Goal: Task Accomplishment & Management: Manage account settings

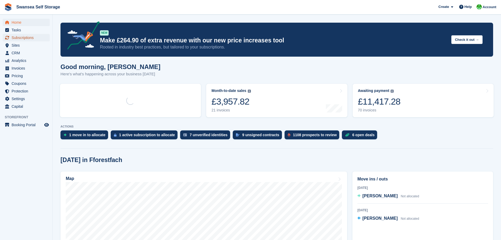
click at [24, 41] on span "Subscriptions" at bounding box center [28, 37] width 32 height 7
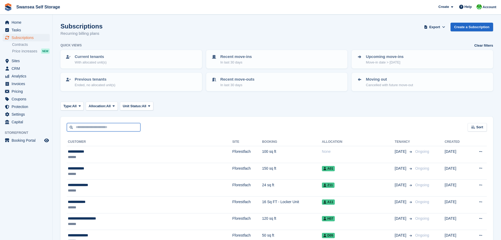
click at [84, 127] on input "text" at bounding box center [104, 127] width 74 height 9
click at [182, 122] on div "Sort Sort by Customer name Date created Move in date Move out date Created (old…" at bounding box center [277, 124] width 433 height 15
click at [22, 26] on span "Tasks" at bounding box center [28, 29] width 32 height 7
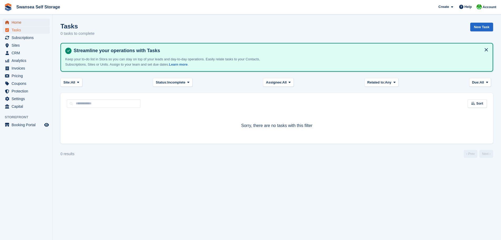
click at [19, 24] on span "Home" at bounding box center [28, 22] width 32 height 7
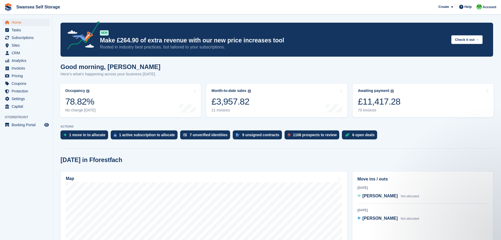
click at [381, 141] on div "1 move in to allocate 1 active subscription to allocate 7 unverified identities…" at bounding box center [277, 136] width 433 height 12
click at [28, 38] on span "Subscriptions" at bounding box center [28, 37] width 32 height 7
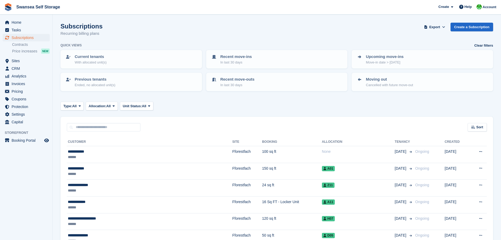
click at [132, 37] on div "Subscriptions Recurring billing plans Export Export Subscriptions Export a CSV …" at bounding box center [277, 33] width 433 height 20
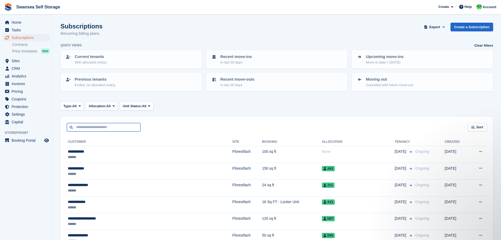
click at [91, 130] on input "text" at bounding box center [104, 127] width 74 height 9
type input "****"
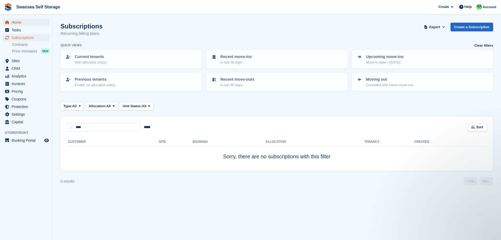
click at [15, 24] on span "Home" at bounding box center [28, 22] width 32 height 7
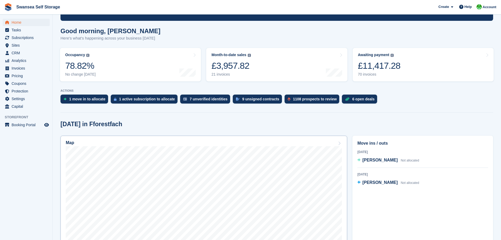
scroll to position [105, 0]
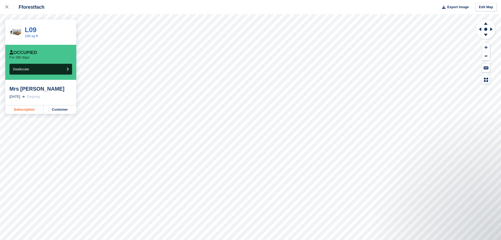
click at [22, 111] on link "Subscription" at bounding box center [24, 109] width 38 height 8
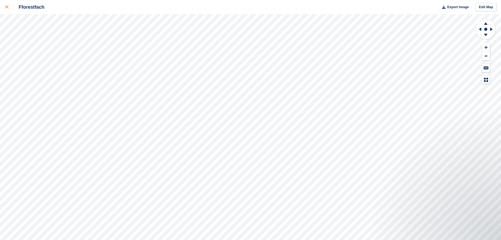
click at [10, 6] on div at bounding box center [9, 7] width 9 height 6
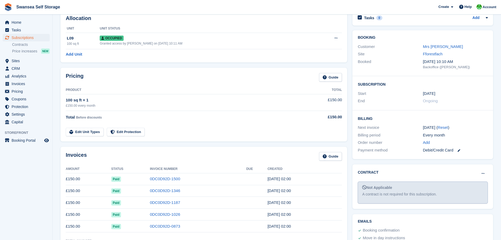
scroll to position [105, 0]
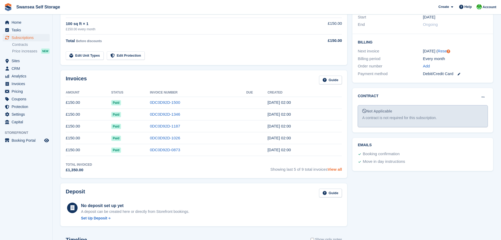
click at [340, 171] on link "View all" at bounding box center [335, 169] width 14 height 4
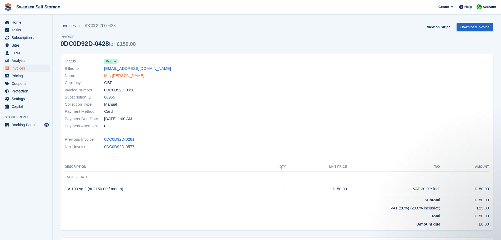
click at [125, 77] on link "Mrs [PERSON_NAME]" at bounding box center [124, 76] width 40 height 6
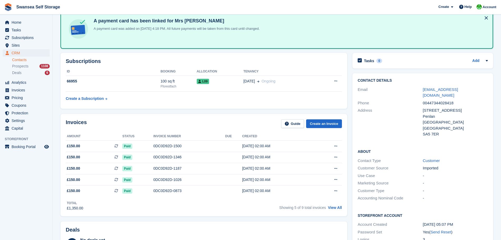
scroll to position [79, 0]
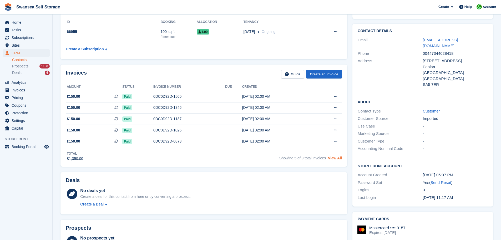
click at [339, 157] on link "View All" at bounding box center [335, 158] width 14 height 4
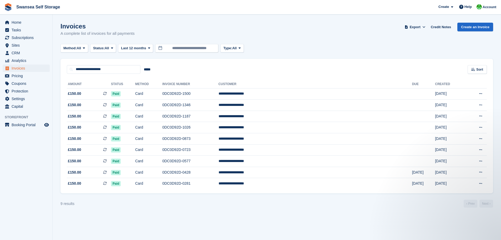
drag, startPoint x: 265, startPoint y: 209, endPoint x: 343, endPoint y: 198, distance: 77.8
click at [266, 209] on section "Invoices A complete list of invoices for all payments Export Export Invoices Ex…" at bounding box center [277, 120] width 449 height 240
click at [319, 46] on div "Method: All All Bank Transfer Cash Cheque Debit/Credit Card Direct Debit SEPA D…" at bounding box center [277, 48] width 433 height 9
click at [14, 40] on span "Subscriptions" at bounding box center [28, 37] width 32 height 7
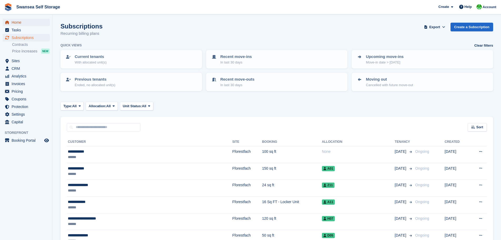
click at [21, 23] on span "Home" at bounding box center [28, 22] width 32 height 7
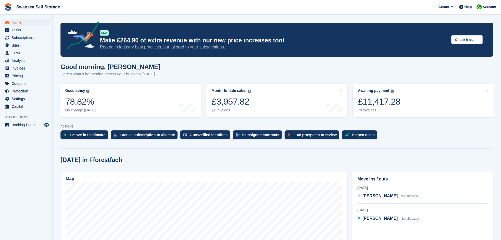
click at [348, 158] on div "[DATE] in Fforestfach" at bounding box center [277, 159] width 433 height 7
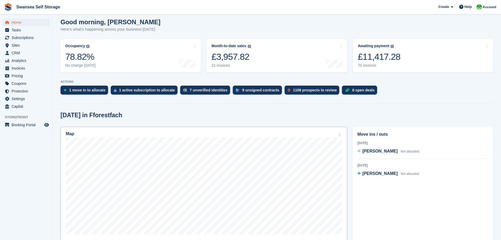
scroll to position [53, 0]
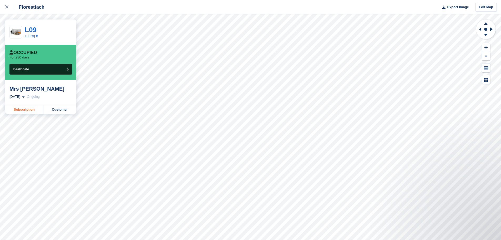
click at [27, 109] on link "Subscription" at bounding box center [24, 109] width 38 height 8
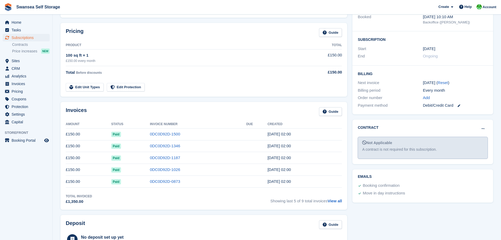
scroll to position [79, 0]
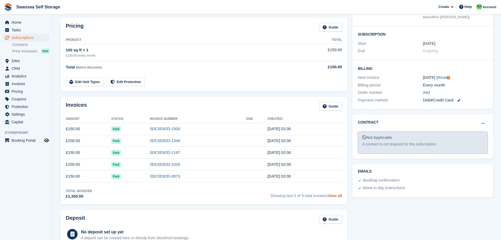
click at [336, 197] on link "View all" at bounding box center [335, 195] width 14 height 4
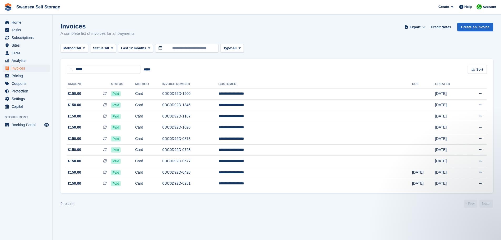
click at [362, 232] on section "Invoices A complete list of invoices for all payments Export Export Invoices Ex…" at bounding box center [277, 120] width 449 height 240
click at [322, 18] on section "Invoices A complete list of invoices for all payments Export Export Invoices Ex…" at bounding box center [277, 120] width 449 height 240
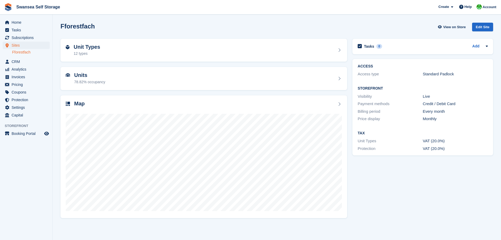
drag, startPoint x: 383, startPoint y: 221, endPoint x: 358, endPoint y: 193, distance: 37.8
click at [383, 220] on section "Fforestfach View on Store Edit Site Unit Types 12 types Units 78.82% occupancy …" at bounding box center [277, 120] width 449 height 240
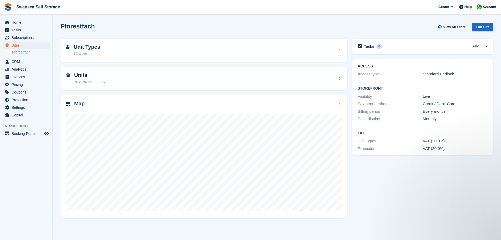
click at [160, 31] on div "Fforestfach View on Store Edit Site" at bounding box center [277, 27] width 433 height 9
click at [129, 32] on div "Fforestfach View on Store Edit Site" at bounding box center [277, 28] width 438 height 16
click at [26, 24] on span "Home" at bounding box center [28, 22] width 32 height 7
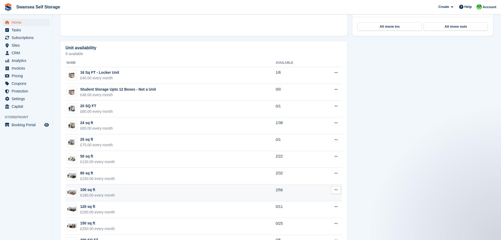
scroll to position [312, 0]
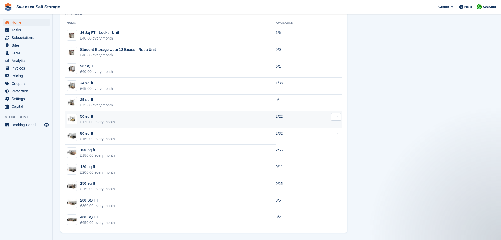
click at [93, 121] on div "£130.00 every month" at bounding box center [97, 122] width 35 height 6
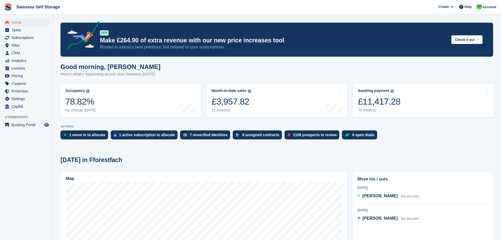
scroll to position [312, 0]
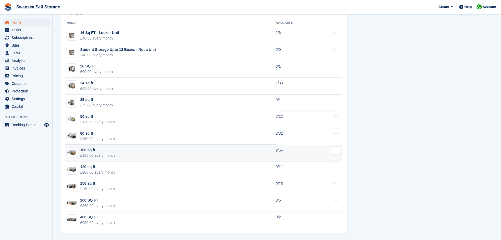
click at [122, 154] on td "100 sq ft £180.00 every month" at bounding box center [171, 152] width 210 height 17
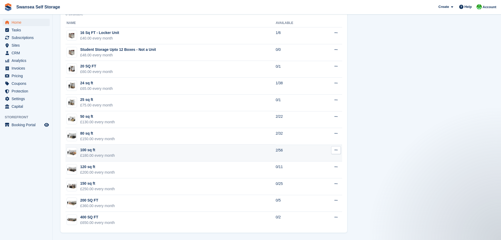
scroll to position [0, 0]
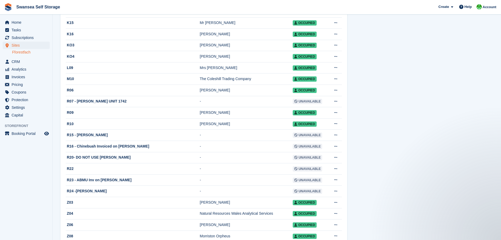
scroll to position [395, 0]
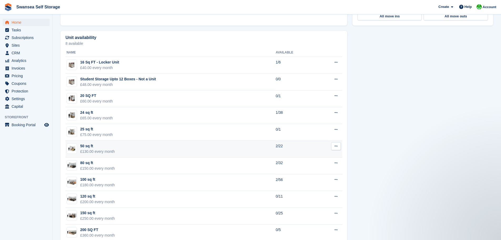
scroll to position [312, 0]
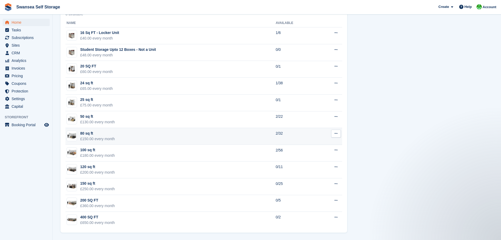
click at [238, 138] on td "80 sq ft £150.00 every month" at bounding box center [171, 136] width 210 height 17
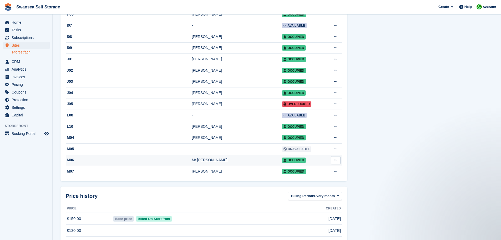
scroll to position [289, 0]
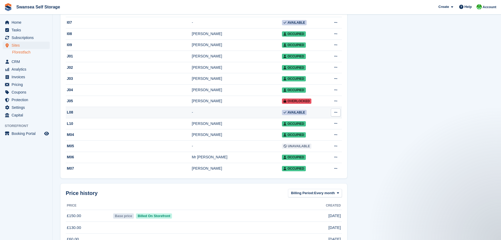
click at [336, 114] on icon at bounding box center [335, 111] width 3 height 3
click at [302, 126] on p "Edit unit" at bounding box center [316, 122] width 46 height 7
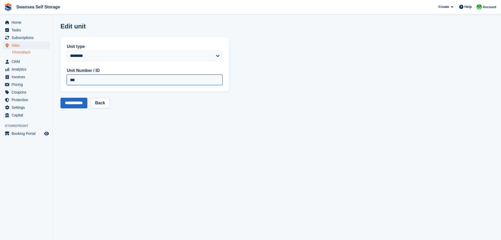
click at [93, 80] on input "***" at bounding box center [145, 79] width 156 height 11
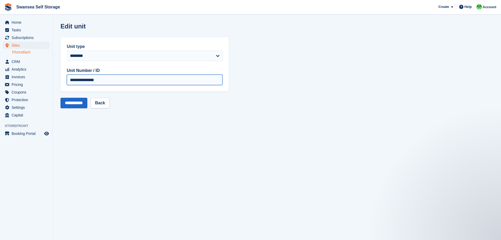
type input "**********"
click at [77, 106] on input "**********" at bounding box center [74, 103] width 27 height 11
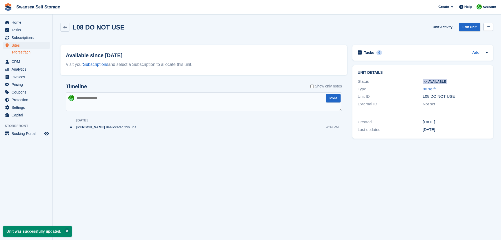
click at [485, 28] on button at bounding box center [489, 27] width 10 height 8
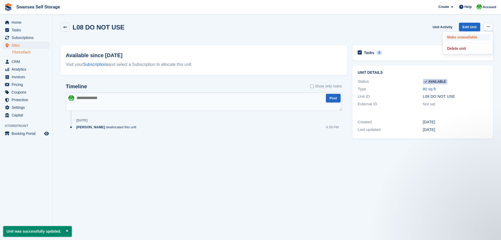
click at [459, 38] on p "Make unavailable" at bounding box center [468, 37] width 46 height 7
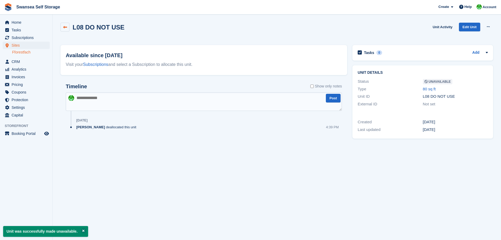
click at [67, 29] on link at bounding box center [65, 27] width 9 height 9
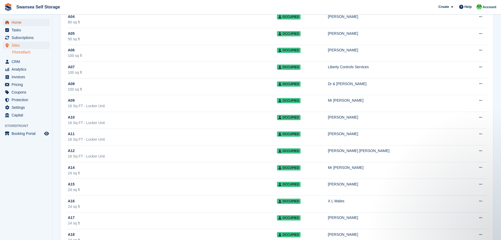
click at [15, 23] on span "Home" at bounding box center [28, 22] width 32 height 7
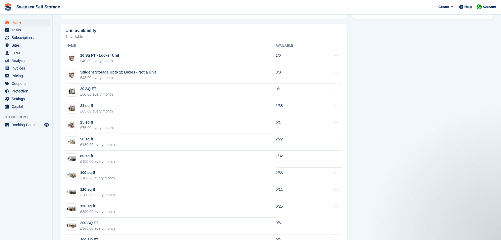
click at [391, 185] on div "Unit availability 7 available Name Available 16 Sq FT - Locker Unit £40.00 ever…" at bounding box center [277, 139] width 438 height 236
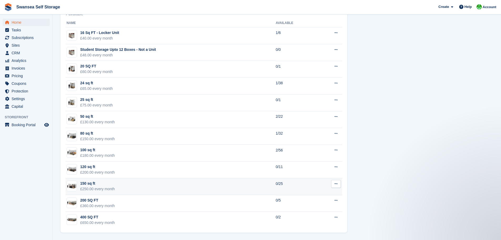
scroll to position [286, 0]
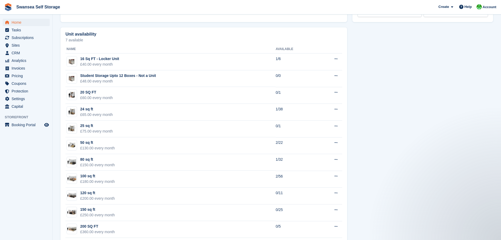
click at [418, 174] on div "Unit availability 7 available Name Available 16 Sq FT - Locker Unit £40.00 ever…" at bounding box center [277, 143] width 438 height 236
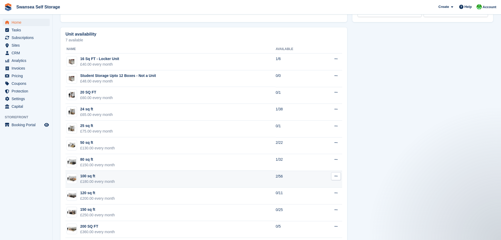
click at [139, 181] on td "100 sq ft £180.00 every month" at bounding box center [171, 178] width 210 height 17
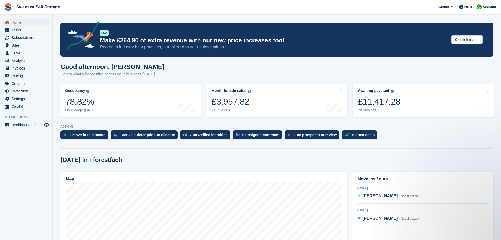
click at [19, 25] on span "Home" at bounding box center [28, 22] width 32 height 7
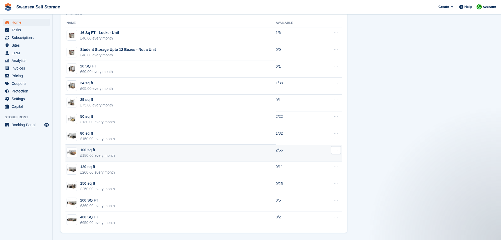
click at [148, 149] on td "100 sq ft £180.00 every month" at bounding box center [171, 152] width 210 height 17
click at [183, 157] on td "100 sq ft £180.00 every month" at bounding box center [171, 152] width 210 height 17
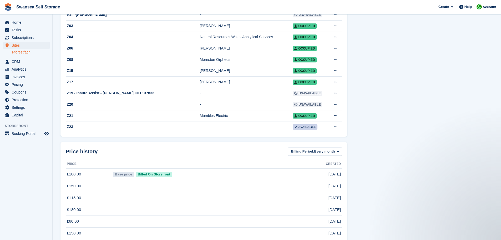
scroll to position [605, 0]
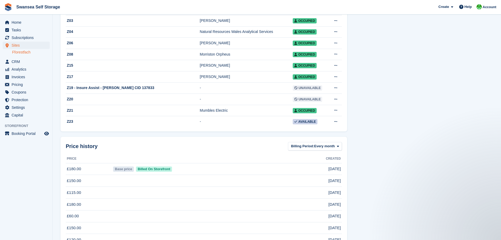
click at [142, 127] on td "Z23" at bounding box center [133, 121] width 134 height 11
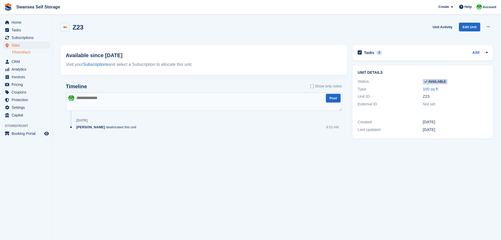
click at [66, 29] on icon at bounding box center [65, 27] width 4 height 4
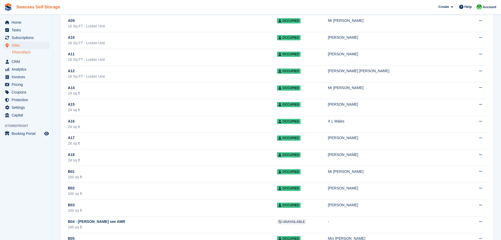
scroll to position [158, 0]
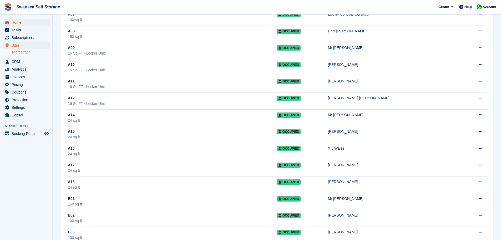
click at [20, 23] on span "Home" at bounding box center [28, 22] width 32 height 7
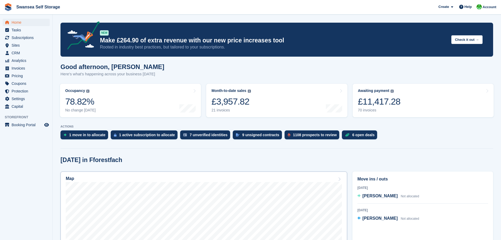
scroll to position [158, 0]
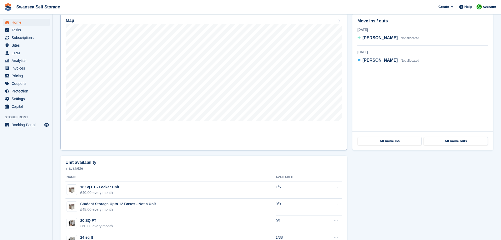
click at [209, 126] on link "Map" at bounding box center [204, 81] width 287 height 137
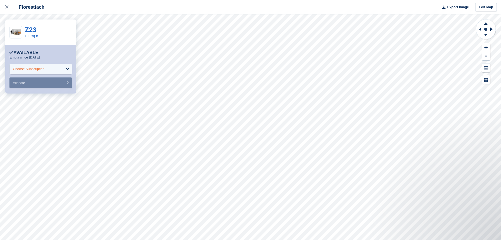
click at [65, 69] on div "Choose Subscription" at bounding box center [40, 69] width 63 height 11
click at [35, 32] on link "Z23" at bounding box center [31, 30] width 12 height 8
click at [9, 10] on div at bounding box center [9, 7] width 9 height 6
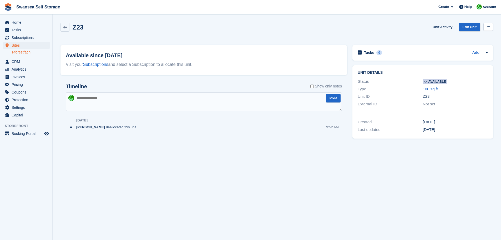
click at [488, 30] on button at bounding box center [489, 27] width 10 height 8
click at [455, 40] on p "Make unavailable" at bounding box center [468, 37] width 46 height 7
click at [65, 31] on link at bounding box center [65, 27] width 9 height 9
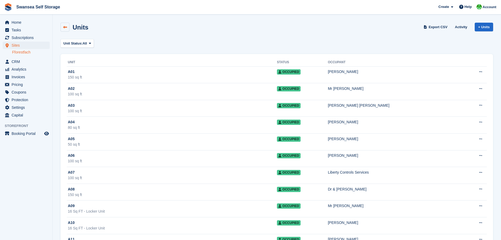
click at [66, 29] on link at bounding box center [65, 27] width 9 height 9
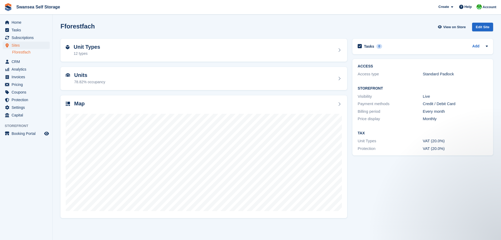
click at [350, 94] on div "ACCESS Access type Standard Padlock Storefront Visibility Live Payment methods …" at bounding box center [423, 107] width 146 height 102
click at [350, 66] on div "Units 78.82% occupancy" at bounding box center [204, 78] width 292 height 28
click at [17, 23] on span "Home" at bounding box center [28, 22] width 32 height 7
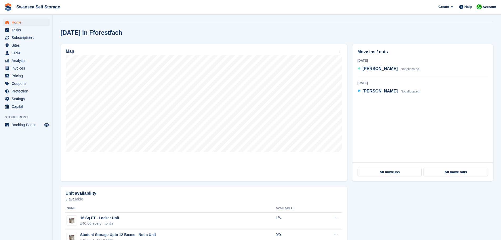
scroll to position [132, 0]
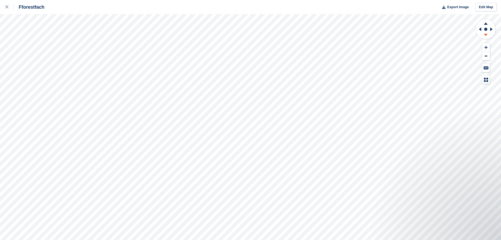
click at [485, 36] on icon at bounding box center [486, 35] width 14 height 7
click at [487, 25] on icon at bounding box center [486, 23] width 4 height 2
click at [487, 25] on icon at bounding box center [486, 22] width 14 height 7
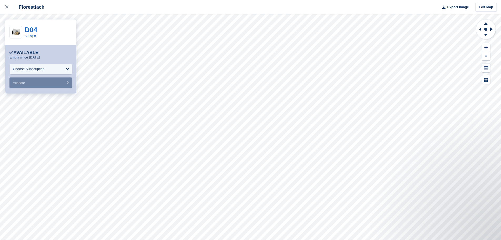
click at [492, 53] on div at bounding box center [486, 51] width 21 height 65
click at [495, 55] on div at bounding box center [486, 51] width 21 height 65
click at [480, 28] on icon at bounding box center [479, 29] width 7 height 14
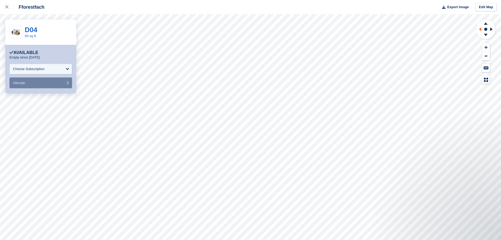
click at [480, 28] on icon at bounding box center [479, 29] width 7 height 14
click at [479, 31] on icon at bounding box center [479, 29] width 7 height 14
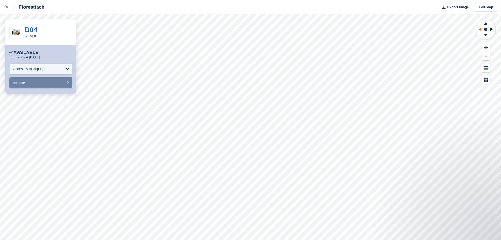
click at [479, 31] on icon at bounding box center [479, 29] width 7 height 14
click at [478, 31] on icon at bounding box center [479, 29] width 7 height 14
click at [477, 31] on icon at bounding box center [479, 29] width 7 height 14
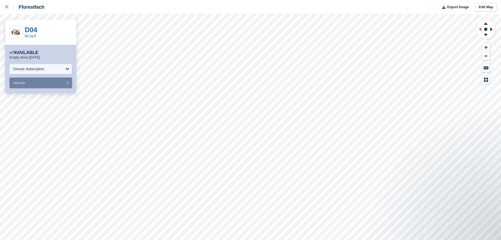
click at [477, 31] on icon at bounding box center [479, 29] width 7 height 14
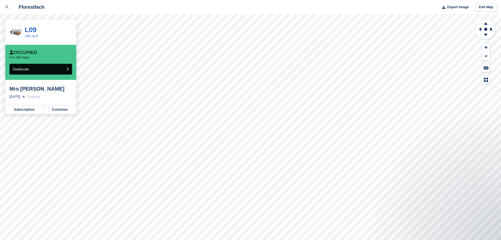
click at [28, 73] on button "Deallocate" at bounding box center [40, 69] width 63 height 11
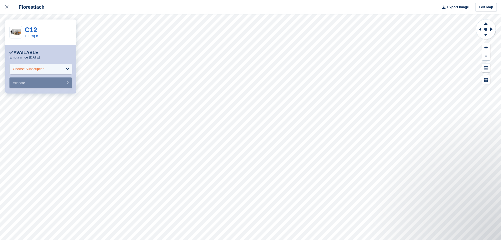
click at [46, 72] on div "Choose Subscription" at bounding box center [40, 69] width 63 height 11
click at [29, 34] on link "100 sq ft" at bounding box center [31, 36] width 13 height 4
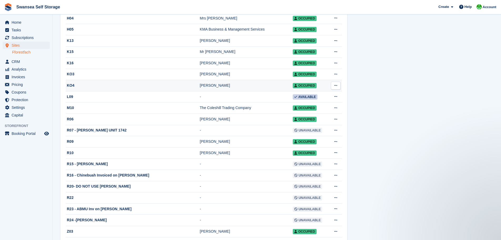
scroll to position [368, 0]
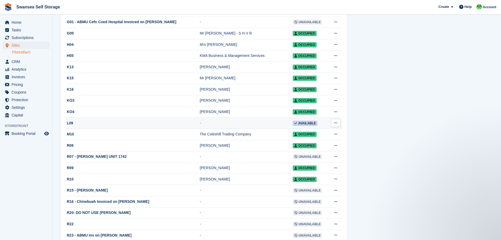
click at [334, 127] on button at bounding box center [336, 123] width 10 height 8
click at [260, 129] on td "-" at bounding box center [246, 122] width 93 height 11
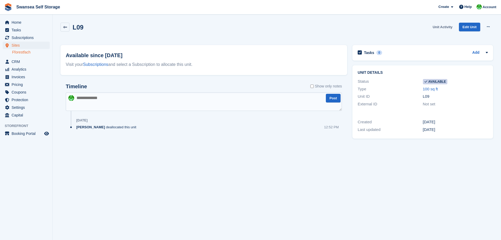
click at [440, 27] on link "Unit Activity" at bounding box center [443, 27] width 24 height 9
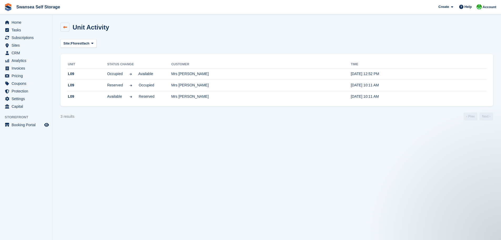
click at [64, 29] on link at bounding box center [65, 27] width 9 height 9
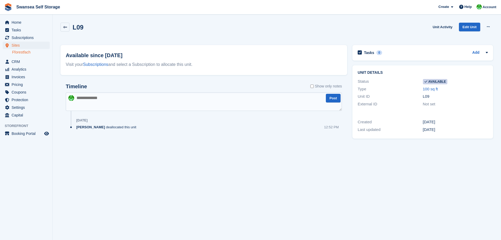
click at [64, 29] on link at bounding box center [65, 27] width 9 height 9
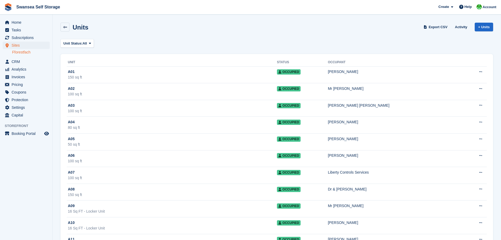
click at [64, 29] on link at bounding box center [65, 27] width 9 height 9
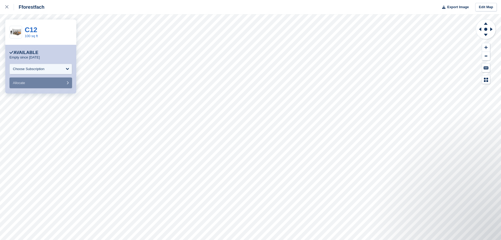
click at [31, 76] on form "**********" at bounding box center [40, 76] width 63 height 24
click at [30, 73] on div "Choose Subscription" at bounding box center [40, 69] width 63 height 11
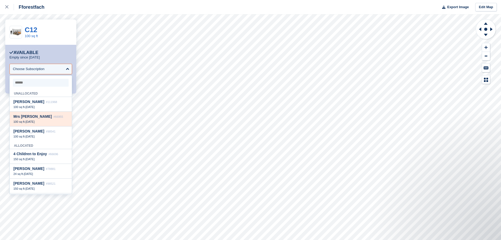
click at [31, 120] on span "[DATE]" at bounding box center [30, 121] width 9 height 3
select select "*****"
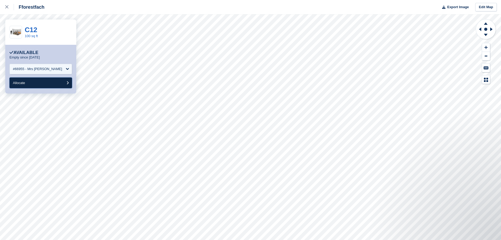
click at [37, 88] on button "Allocate" at bounding box center [40, 82] width 63 height 11
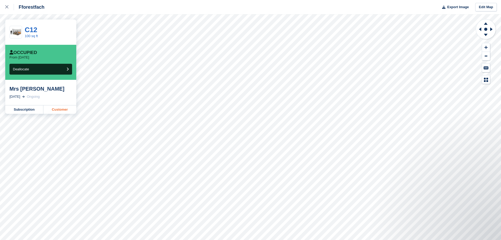
click at [56, 111] on link "Customer" at bounding box center [59, 109] width 33 height 8
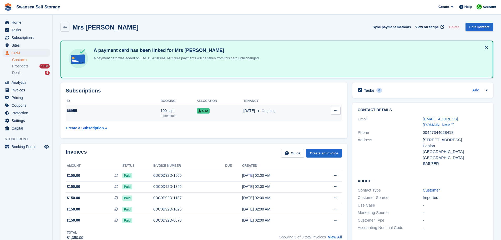
click at [336, 113] on button at bounding box center [336, 111] width 10 height 8
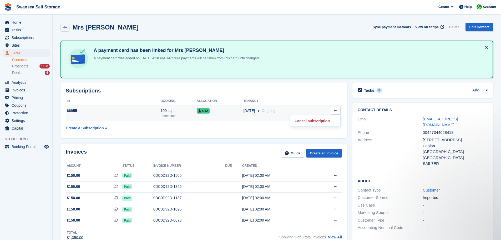
click at [132, 114] on td "66955" at bounding box center [113, 113] width 95 height 16
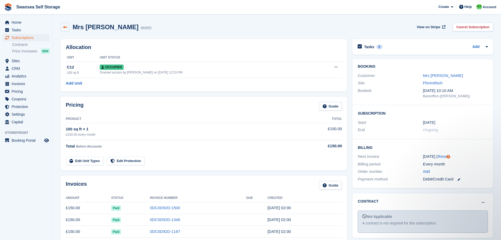
click at [61, 31] on link at bounding box center [65, 27] width 9 height 9
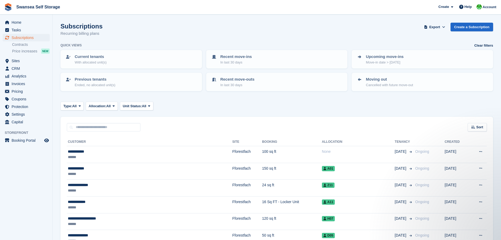
click at [204, 110] on div "Type: All All Upcoming Previous Active Ending Allocation: All All Allocated Una…" at bounding box center [277, 106] width 433 height 9
